Goal: Check status: Check status

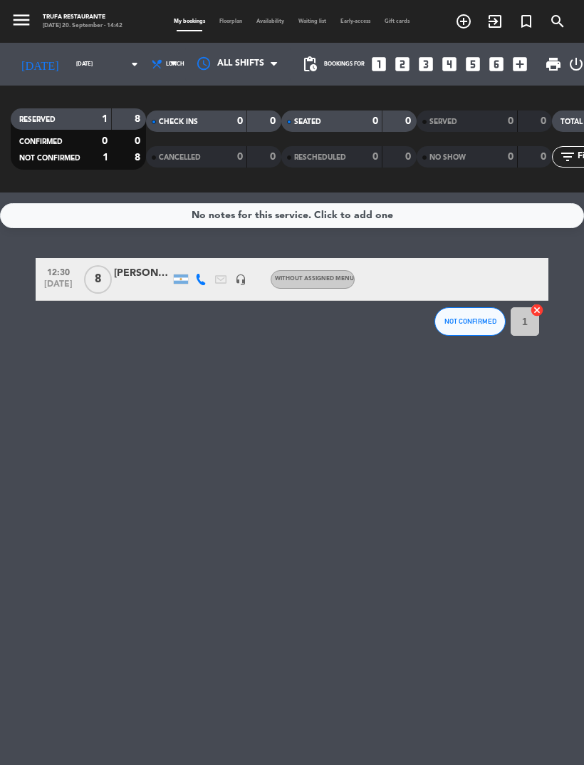
click at [78, 69] on input "[DATE]" at bounding box center [108, 64] width 78 height 21
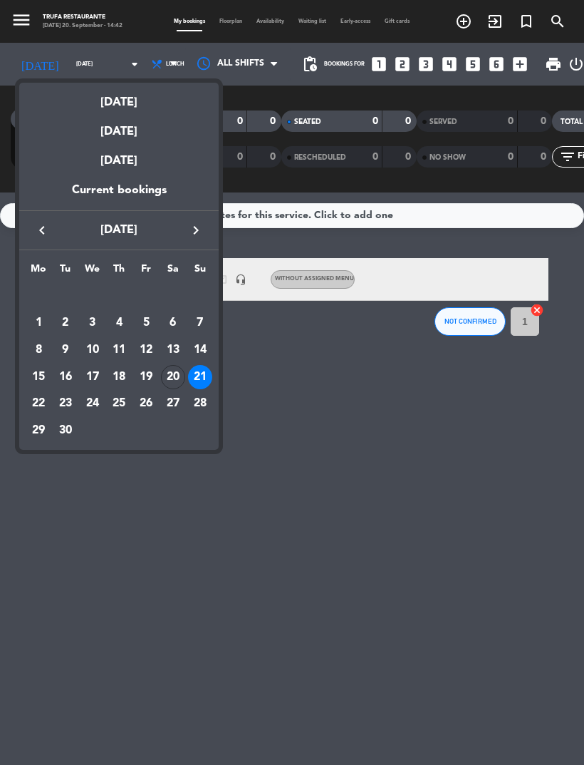
click at [174, 378] on div "20" at bounding box center [173, 377] width 24 height 24
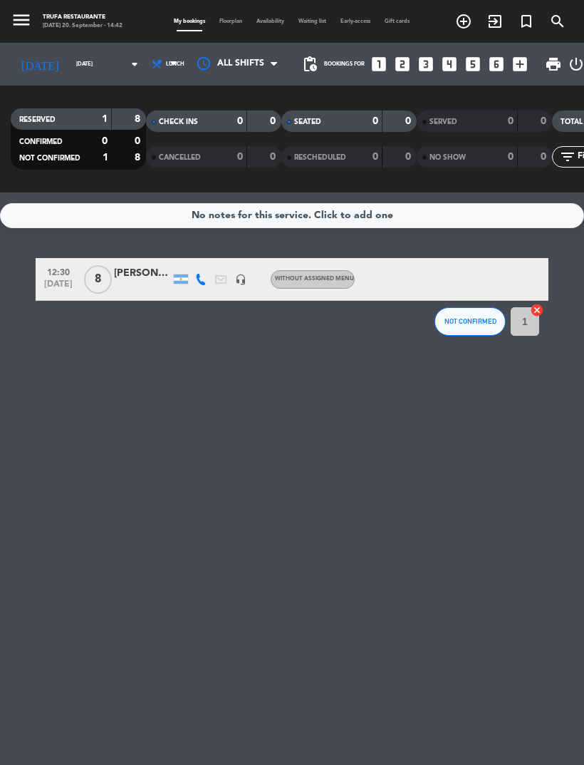
type input "[DATE]"
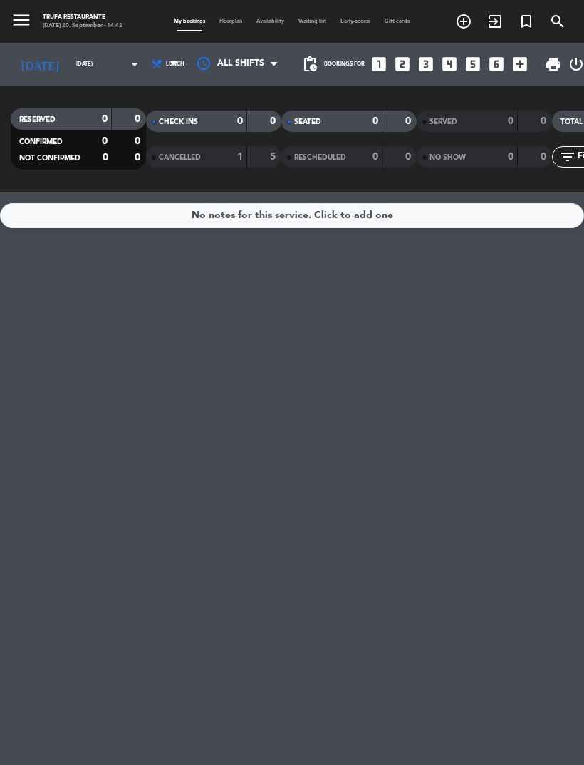
click at [152, 67] on span "Lunch" at bounding box center [166, 63] width 38 height 31
click at [129, 221] on ng-component "menu Trufa Restaurante [DATE] 20. September - 14:42 My bookings Floorplan Avail…" at bounding box center [292, 382] width 584 height 765
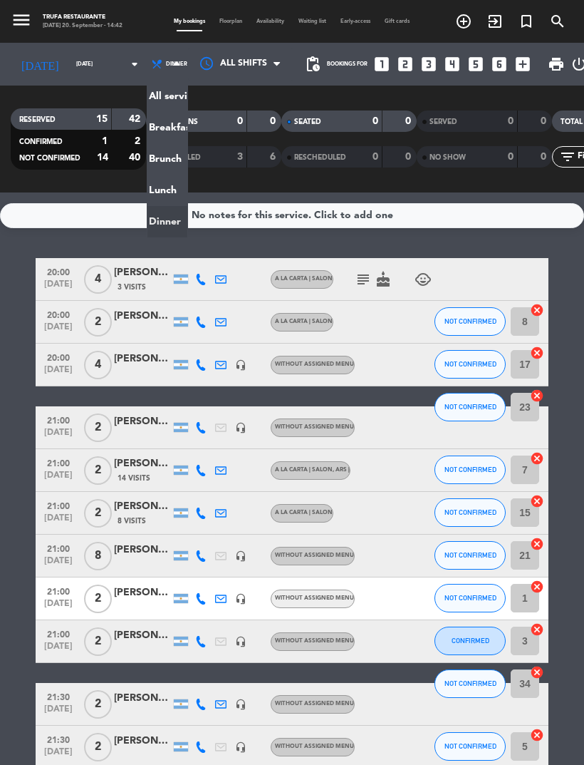
click at [128, 96] on div "menu Trufa Restaurante [DATE] 20. September - 14:42 My bookings Floorplan Avail…" at bounding box center [292, 96] width 584 height 192
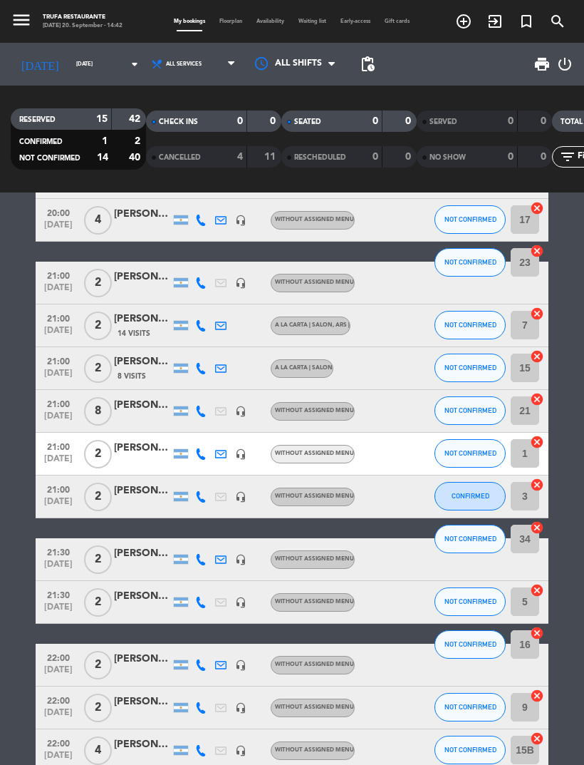
scroll to position [110, 0]
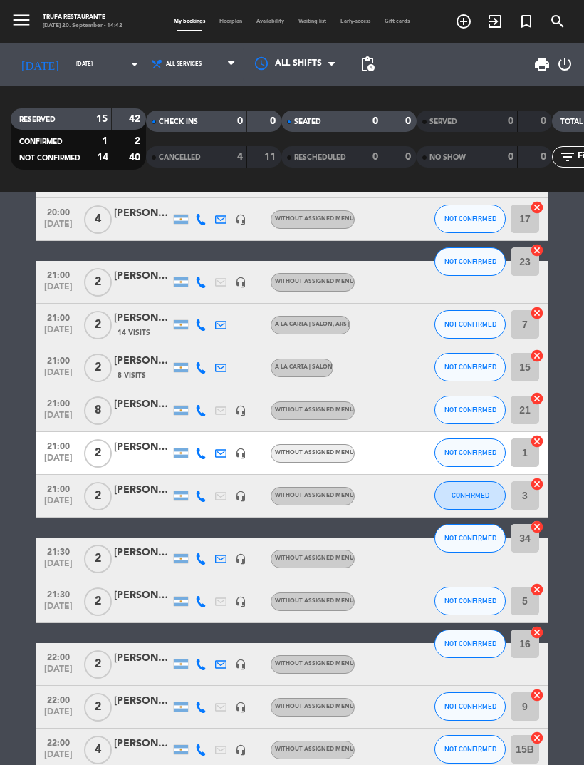
click at [129, 328] on span "14 Visits" at bounding box center [134, 332] width 33 height 11
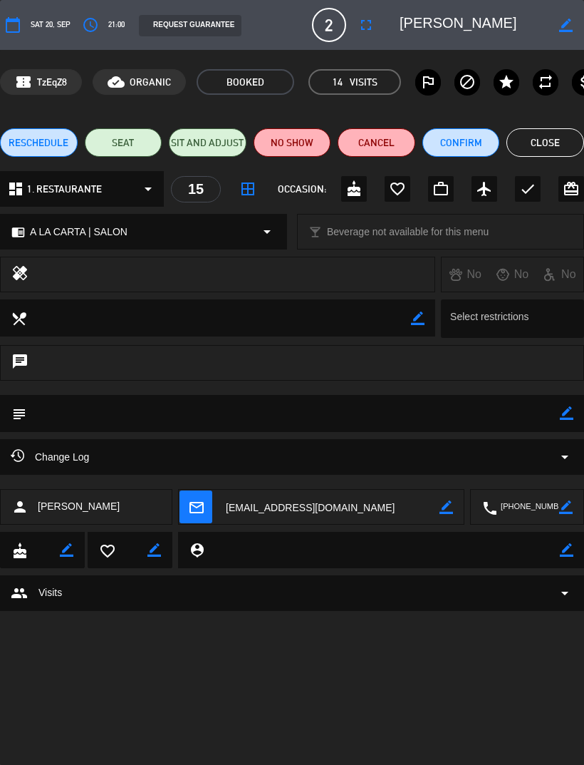
click at [571, 138] on button "Close" at bounding box center [546, 142] width 78 height 29
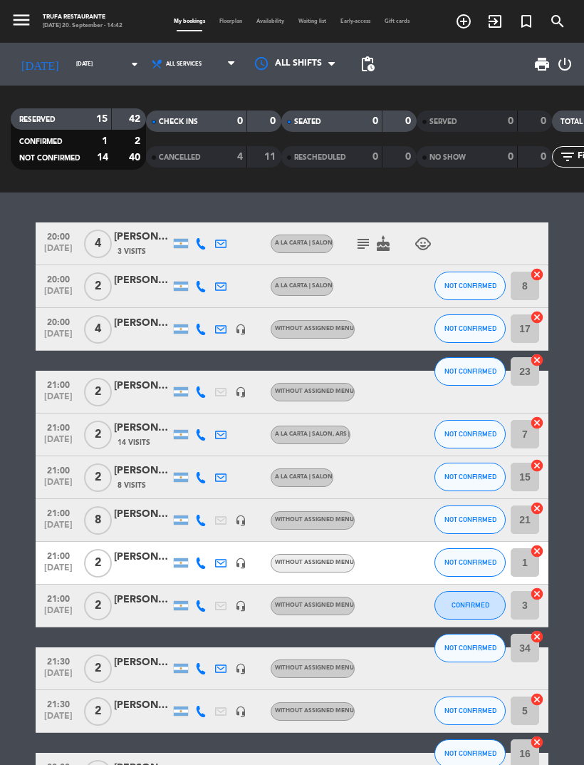
scroll to position [0, 0]
click at [117, 437] on div "14 Visits" at bounding box center [142, 442] width 57 height 12
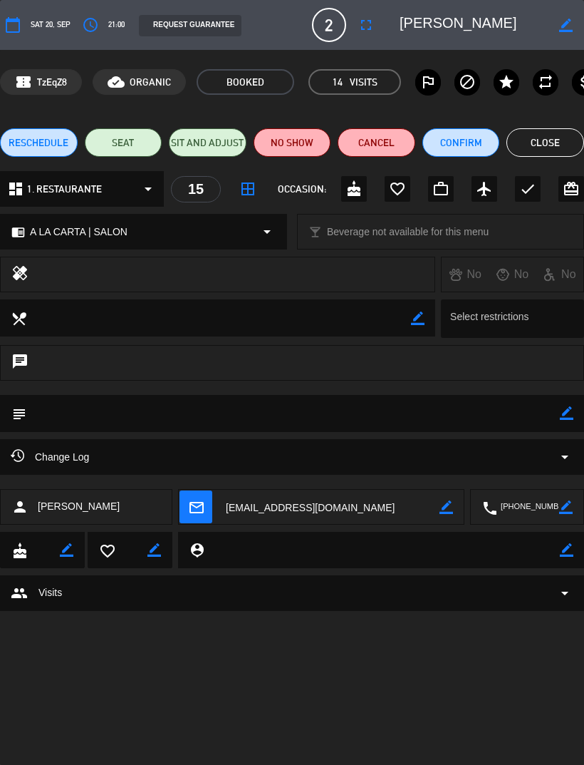
click at [539, 150] on button "Close" at bounding box center [546, 142] width 78 height 29
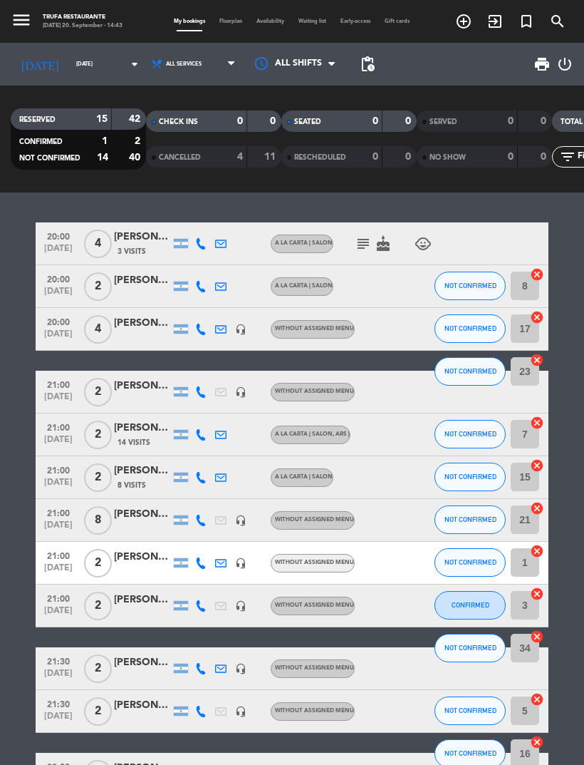
click at [131, 475] on div "[PERSON_NAME]" at bounding box center [142, 470] width 57 height 16
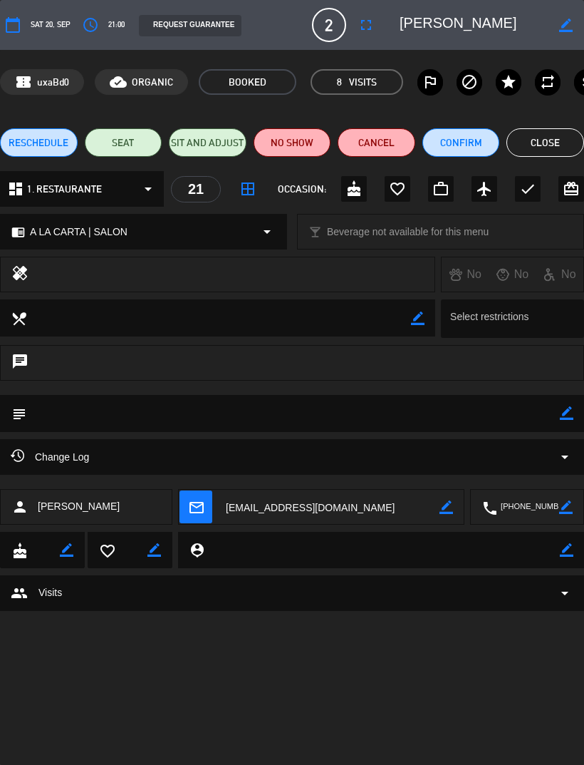
click at [530, 134] on button "Close" at bounding box center [546, 142] width 78 height 29
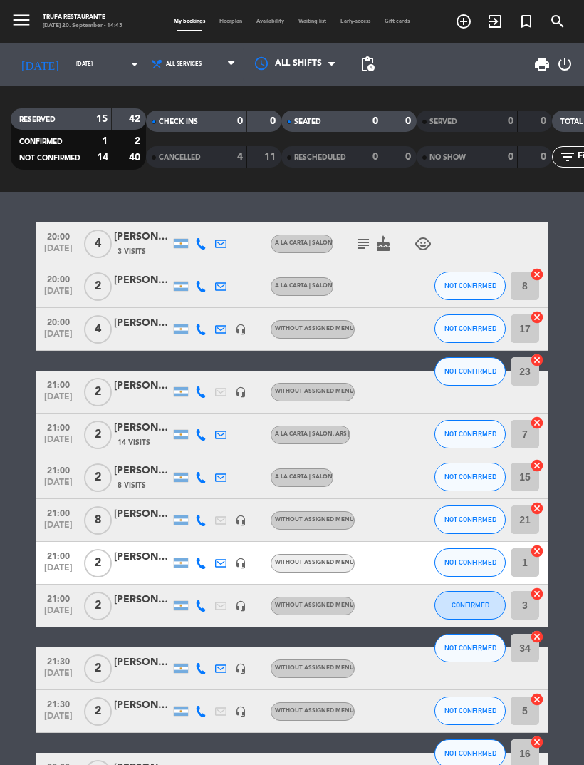
click at [122, 510] on div "[PERSON_NAME]" at bounding box center [142, 514] width 57 height 16
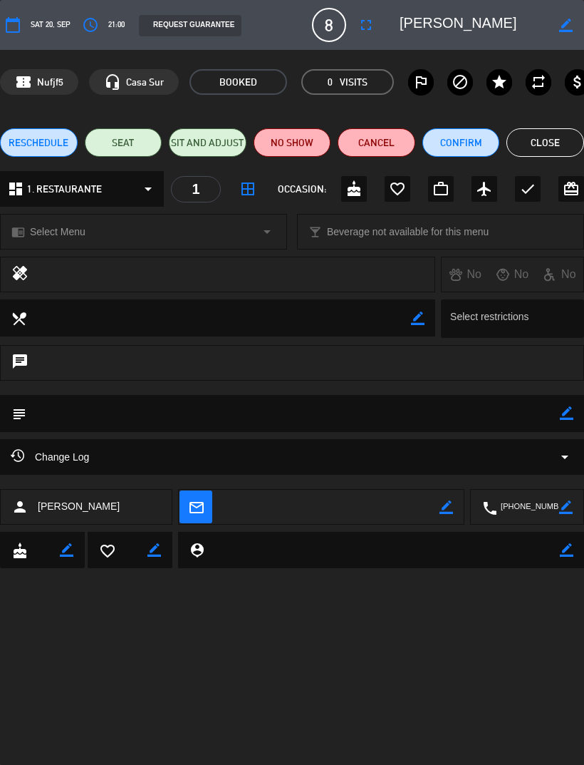
click at [559, 145] on button "Close" at bounding box center [546, 142] width 78 height 29
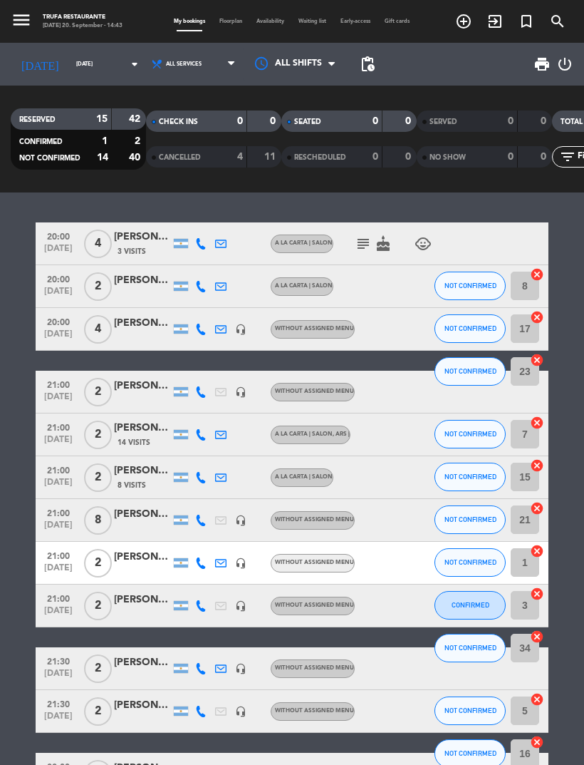
click at [129, 237] on div "[PERSON_NAME]" at bounding box center [142, 237] width 57 height 16
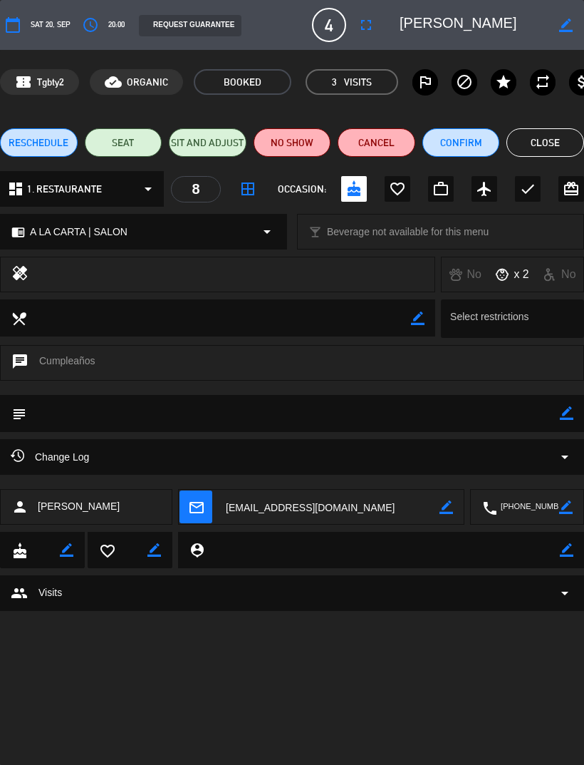
click at [560, 138] on button "Close" at bounding box center [546, 142] width 78 height 29
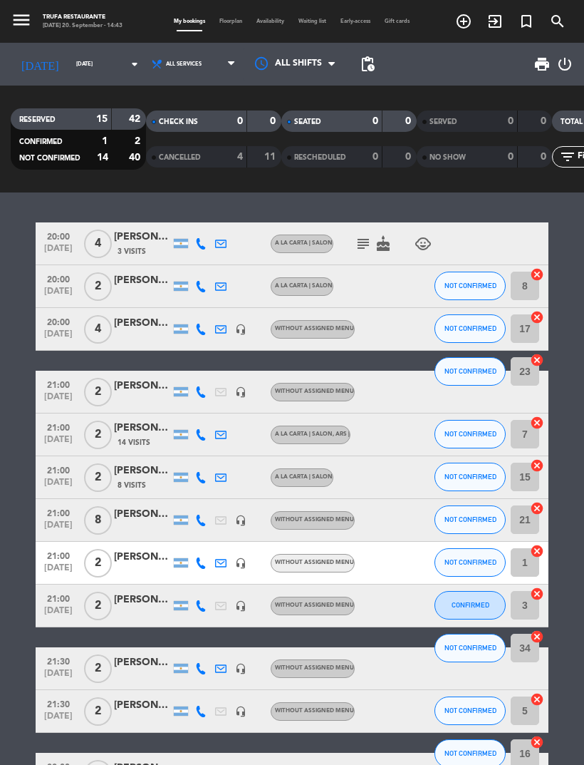
click at [124, 441] on span "14 Visits" at bounding box center [134, 442] width 33 height 11
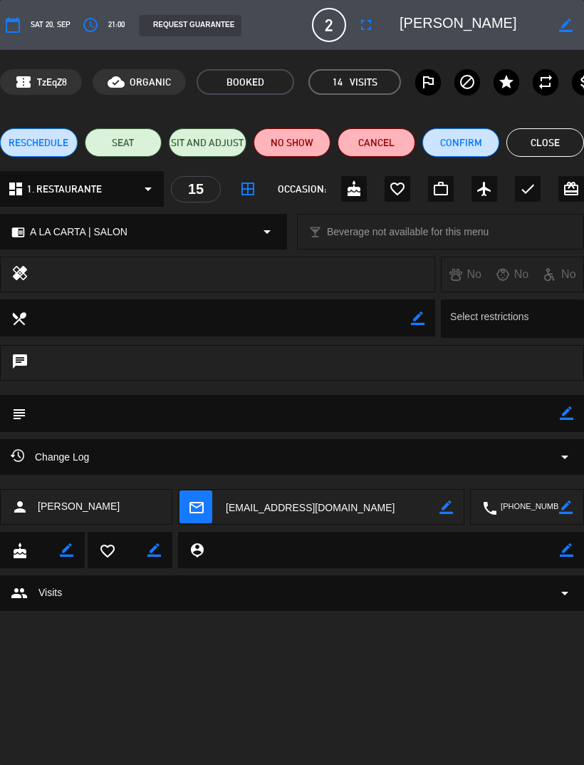
click at [552, 152] on button "Close" at bounding box center [546, 142] width 78 height 29
